Goal: Task Accomplishment & Management: Complete application form

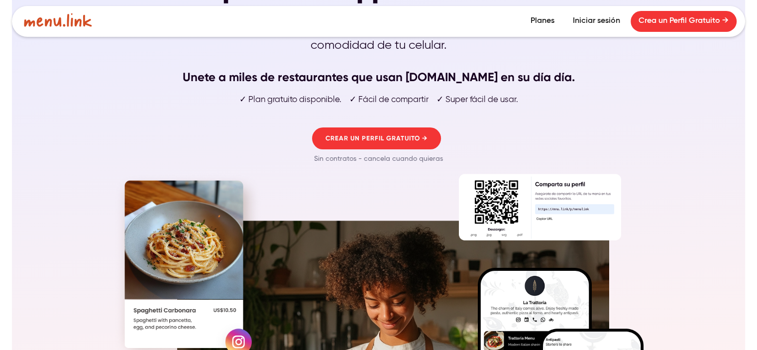
scroll to position [100, 0]
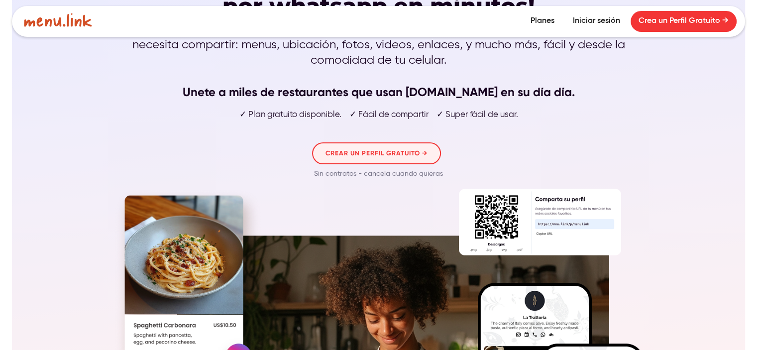
click at [406, 142] on link "CREAR UN PERFIL GRATUITO →" at bounding box center [376, 153] width 129 height 22
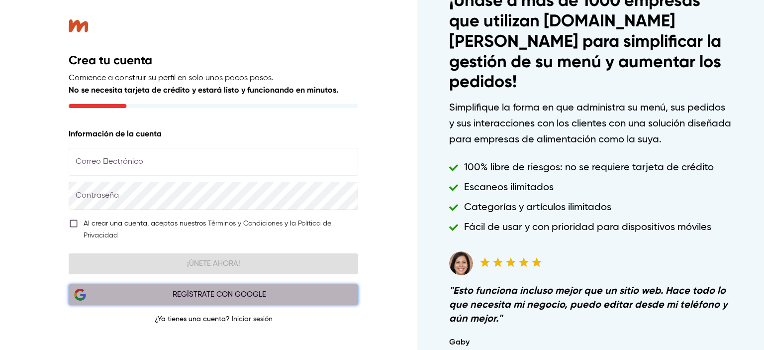
click at [272, 290] on div "Regístrate con Google" at bounding box center [219, 294] width 267 height 13
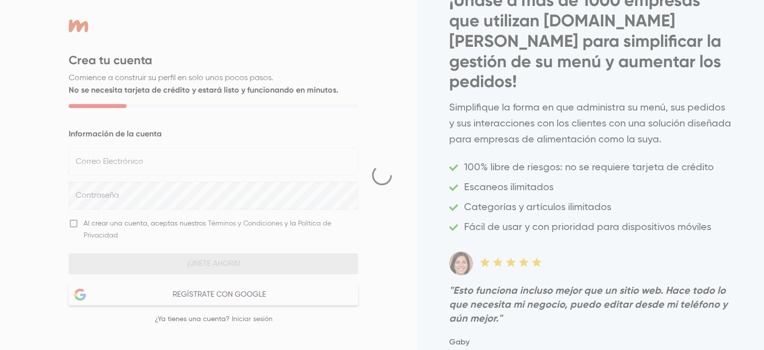
select select "***"
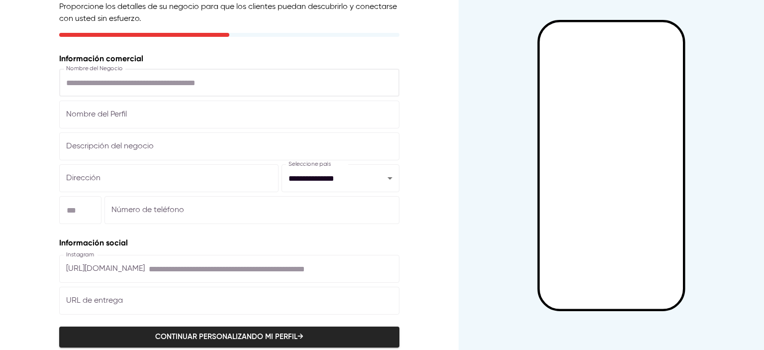
scroll to position [89, 0]
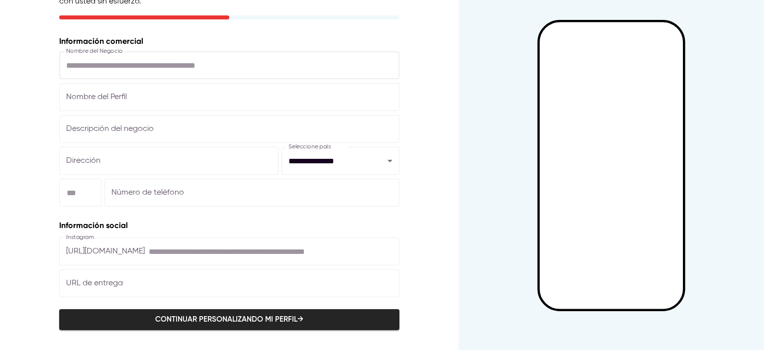
click at [241, 319] on span "Continuar personalizando mi perfil →" at bounding box center [229, 319] width 318 height 13
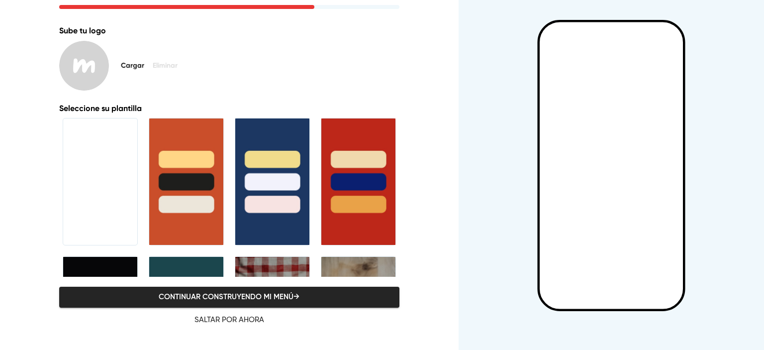
scroll to position [100, 0]
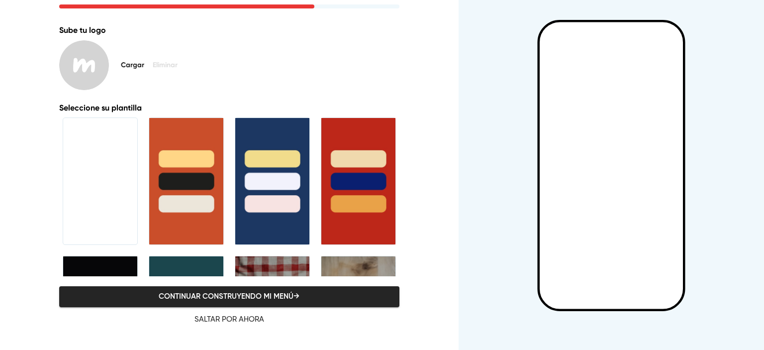
click at [227, 299] on span "Continuar construyendo mi menú →" at bounding box center [229, 296] width 318 height 13
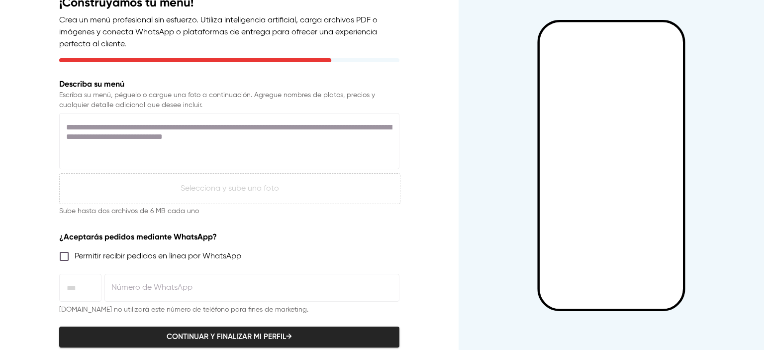
scroll to position [96, 0]
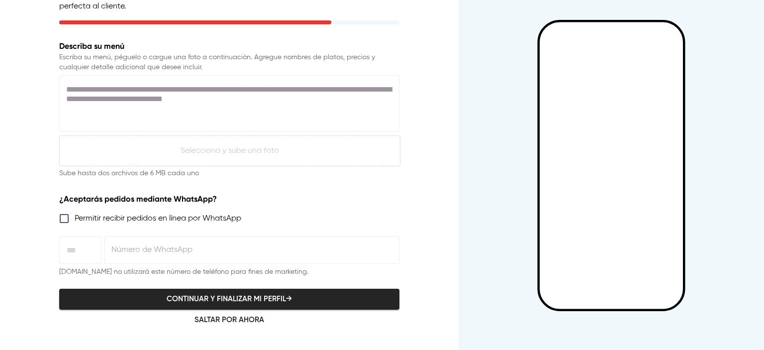
click at [243, 317] on span "Saltar por ahora" at bounding box center [229, 320] width 329 height 13
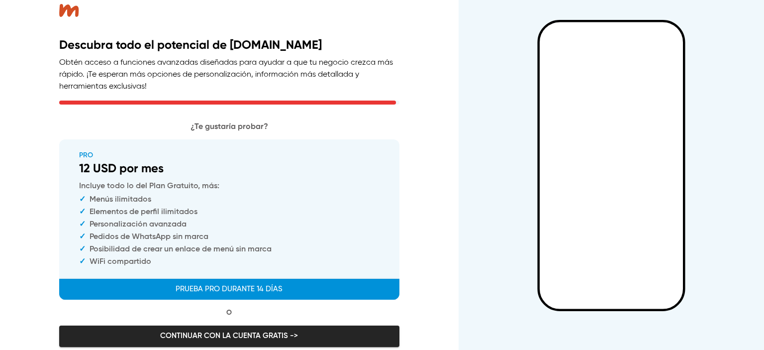
scroll to position [29, 0]
